Goal: Find specific page/section

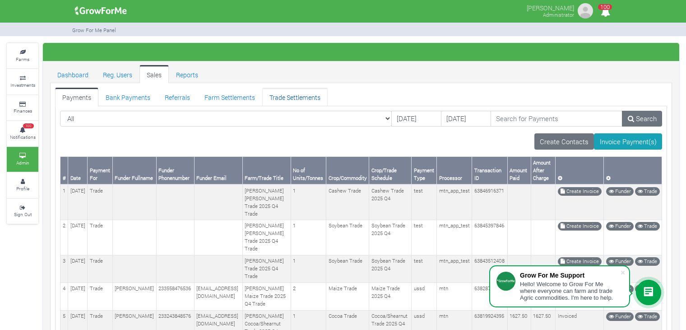
click at [279, 103] on link "Trade Settlements" at bounding box center [294, 97] width 65 height 18
